Goal: Information Seeking & Learning: Find specific page/section

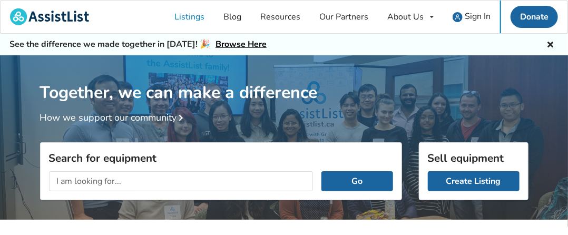
click at [61, 181] on input "text" at bounding box center [181, 181] width 264 height 20
click at [88, 178] on input "Used CPASP machine" at bounding box center [181, 181] width 264 height 20
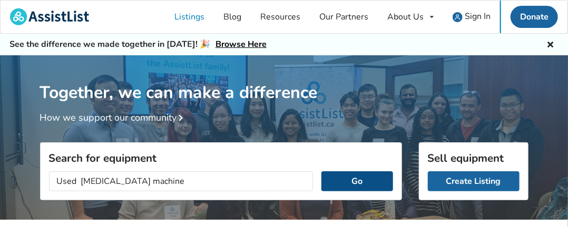
click at [338, 183] on button "Go" at bounding box center [356, 181] width 71 height 20
click at [343, 178] on button "Go" at bounding box center [356, 181] width 71 height 20
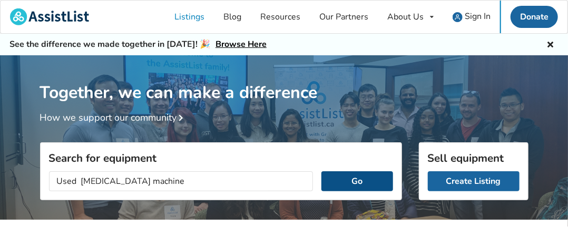
click at [343, 178] on button "Go" at bounding box center [356, 181] width 71 height 20
click at [344, 178] on button "Go" at bounding box center [356, 181] width 71 height 20
click at [347, 178] on button "Go" at bounding box center [356, 181] width 71 height 20
click at [348, 178] on button "Go" at bounding box center [356, 181] width 71 height 20
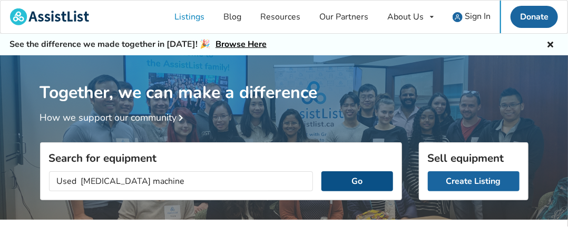
click at [350, 177] on button "Go" at bounding box center [356, 181] width 71 height 20
click at [65, 183] on input "Used [MEDICAL_DATA] machine" at bounding box center [181, 181] width 264 height 20
click at [66, 182] on input "Used [MEDICAL_DATA] machine" at bounding box center [181, 181] width 264 height 20
type input "= [MEDICAL_DATA] machine"
click at [341, 177] on button "Go" at bounding box center [356, 181] width 71 height 20
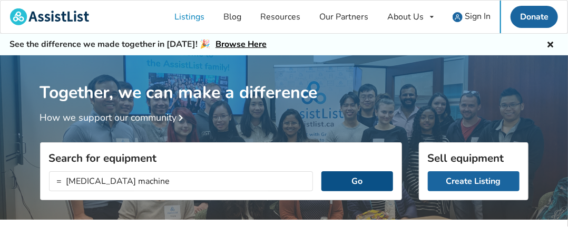
click at [341, 177] on button "Go" at bounding box center [356, 181] width 71 height 20
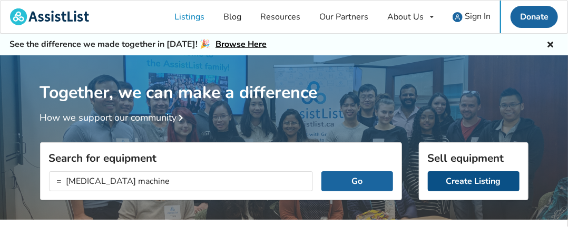
click at [472, 181] on link "Create Listing" at bounding box center [473, 181] width 92 height 20
